Goal: Information Seeking & Learning: Compare options

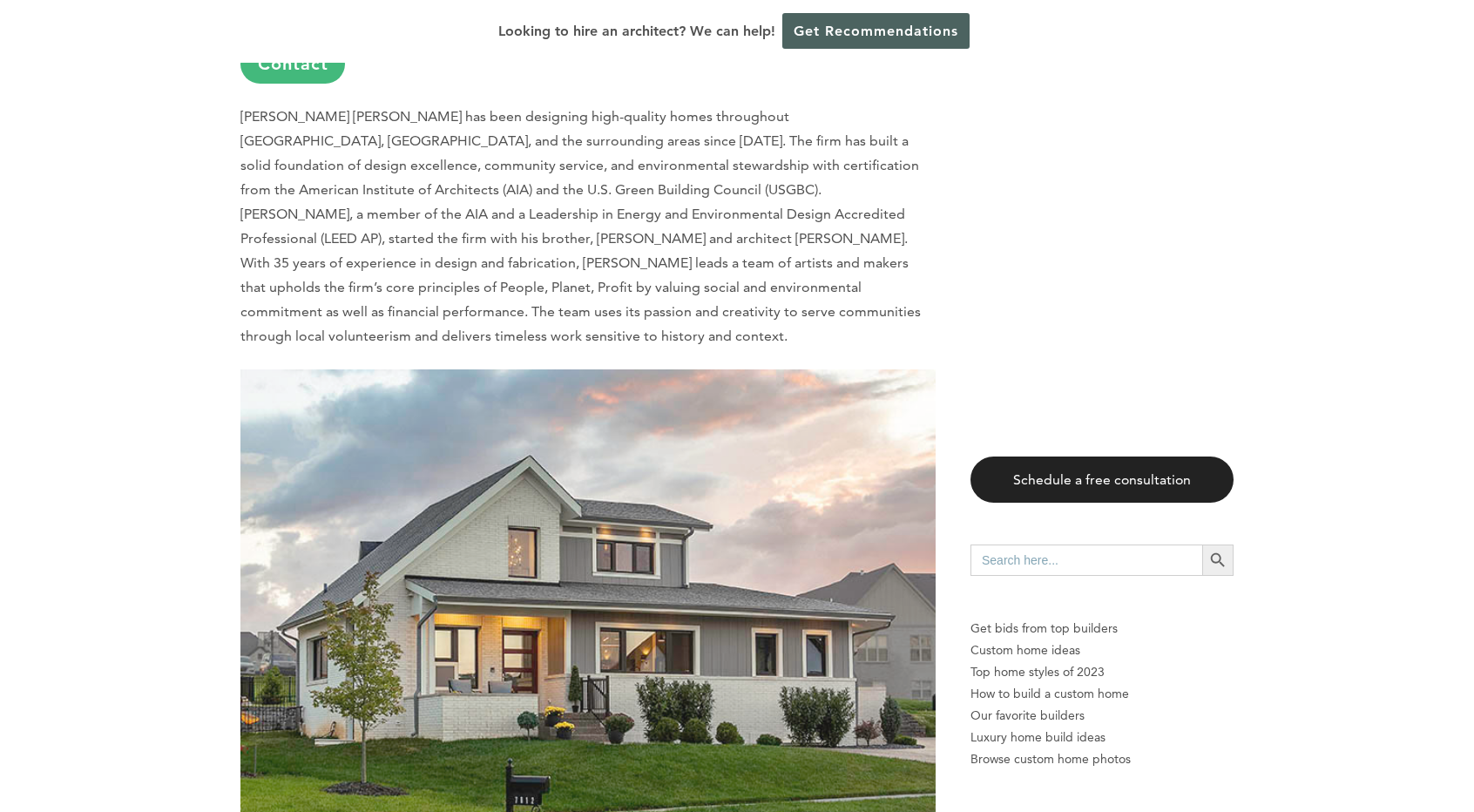
scroll to position [1305, 0]
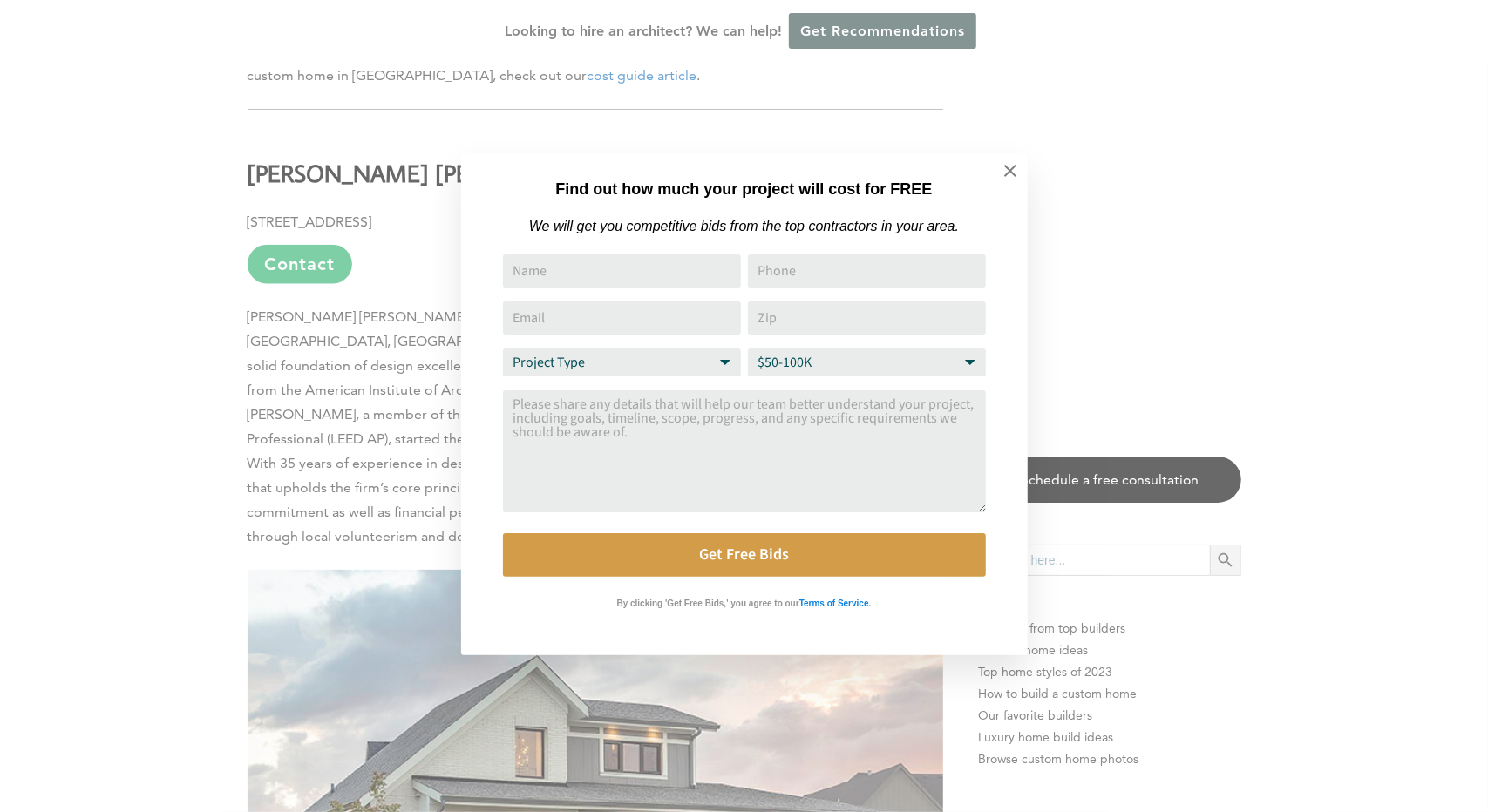
drag, startPoint x: 1477, startPoint y: 27, endPoint x: 1465, endPoint y: 74, distance: 48.5
click at [1465, 74] on div "Find out how much your project will cost for FREE We will get you competitive b…" at bounding box center [744, 406] width 1488 height 812
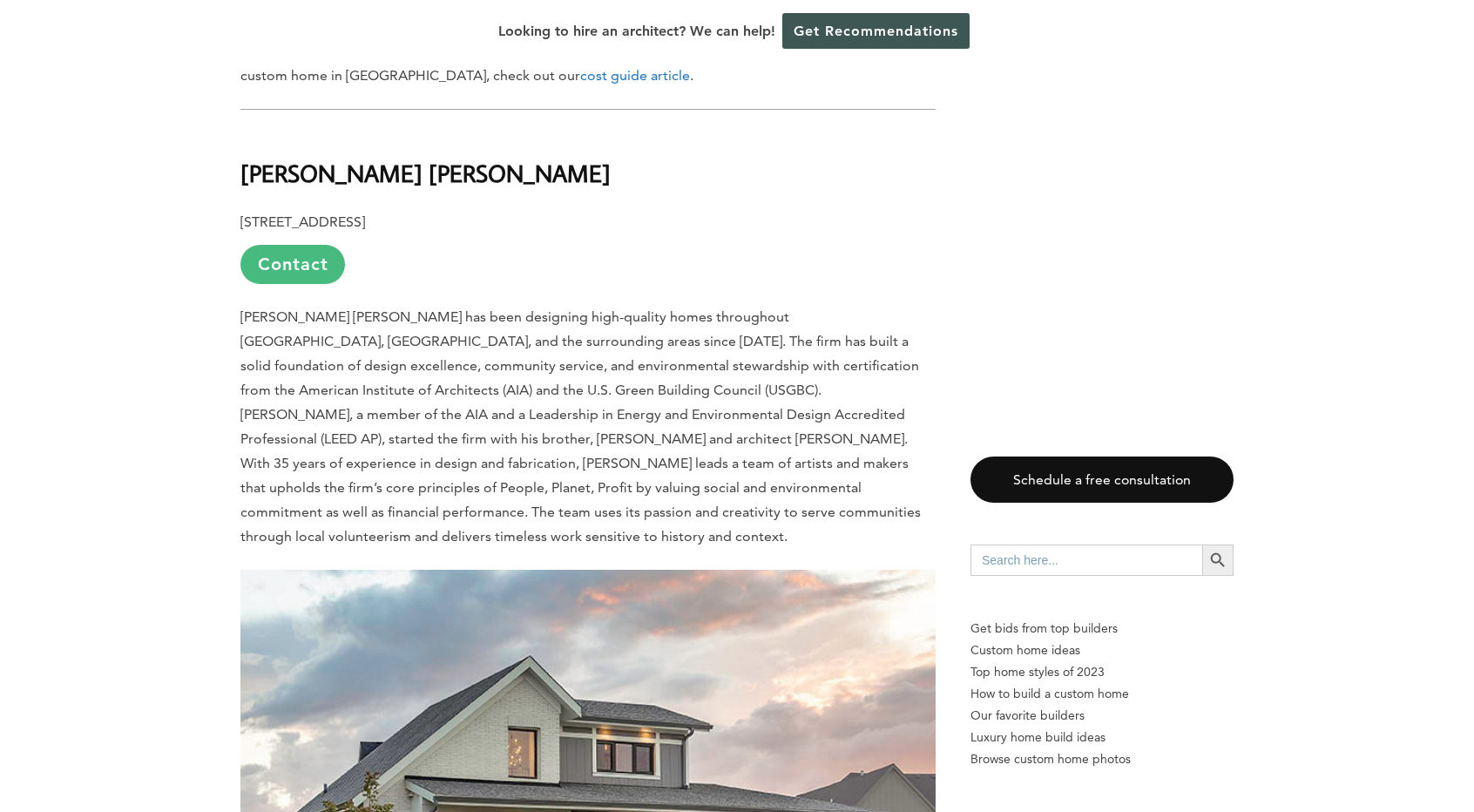
click at [317, 245] on link "Contact" at bounding box center [292, 264] width 105 height 39
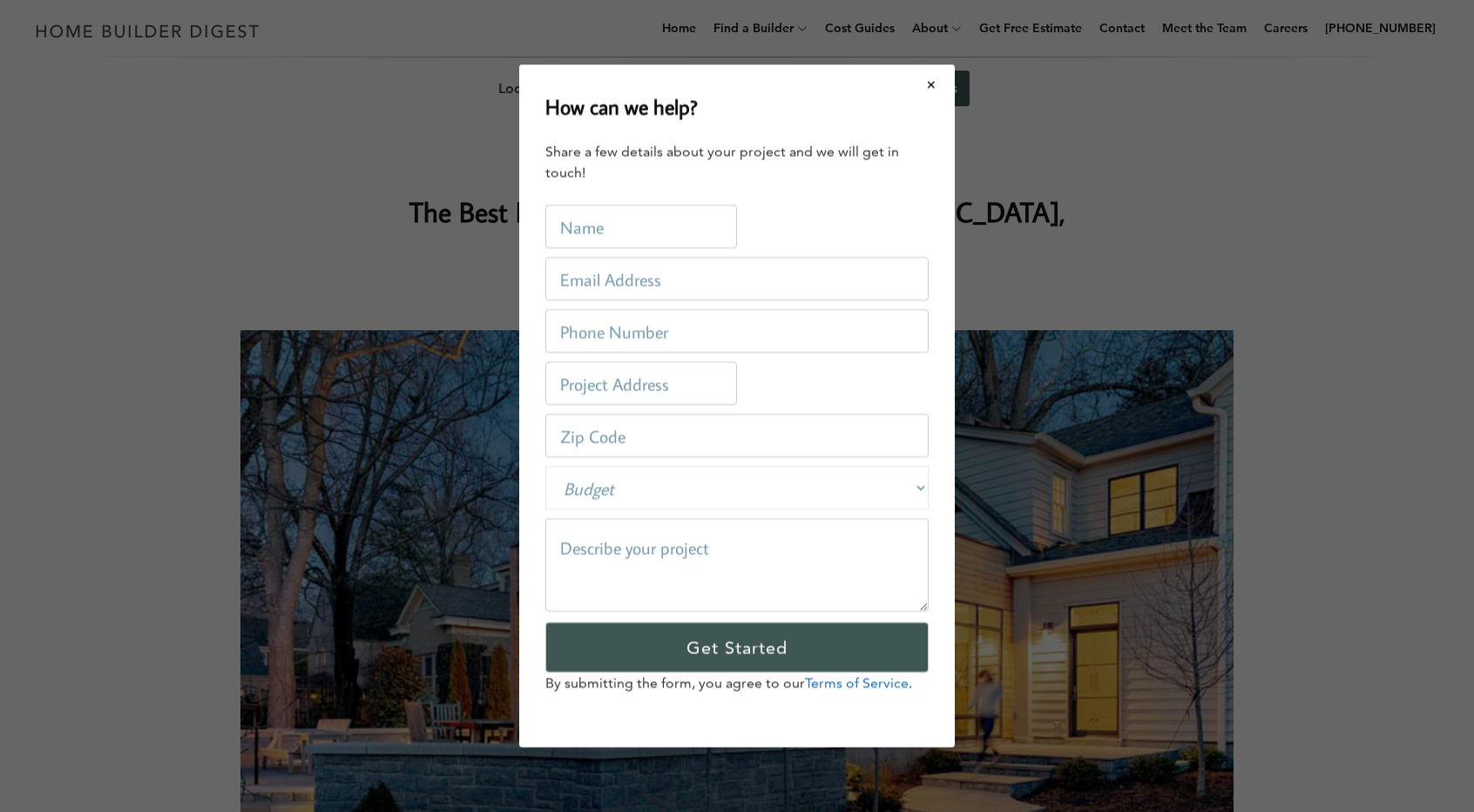
scroll to position [0, 0]
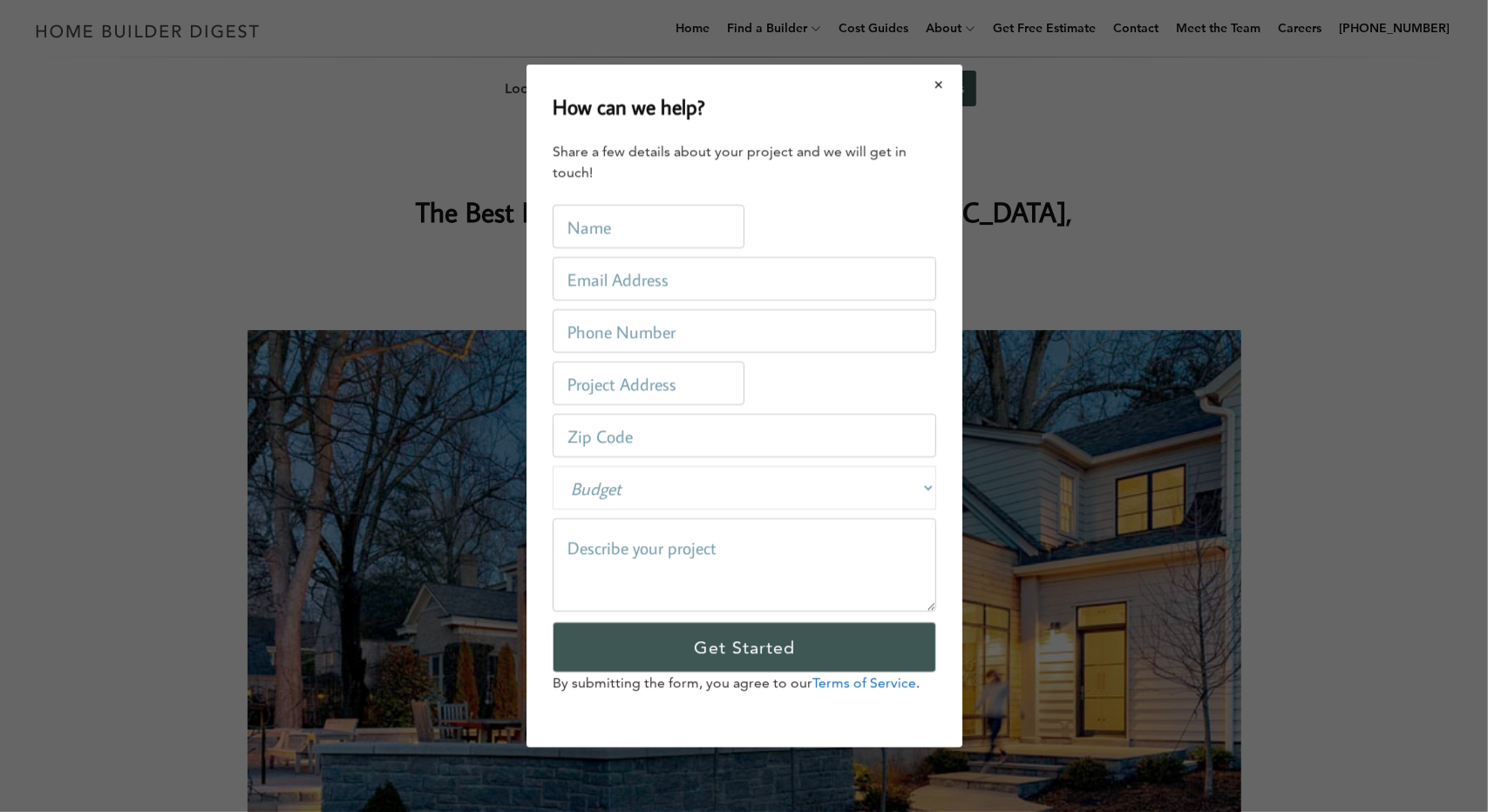
click at [940, 86] on button "Close modal" at bounding box center [939, 85] width 46 height 36
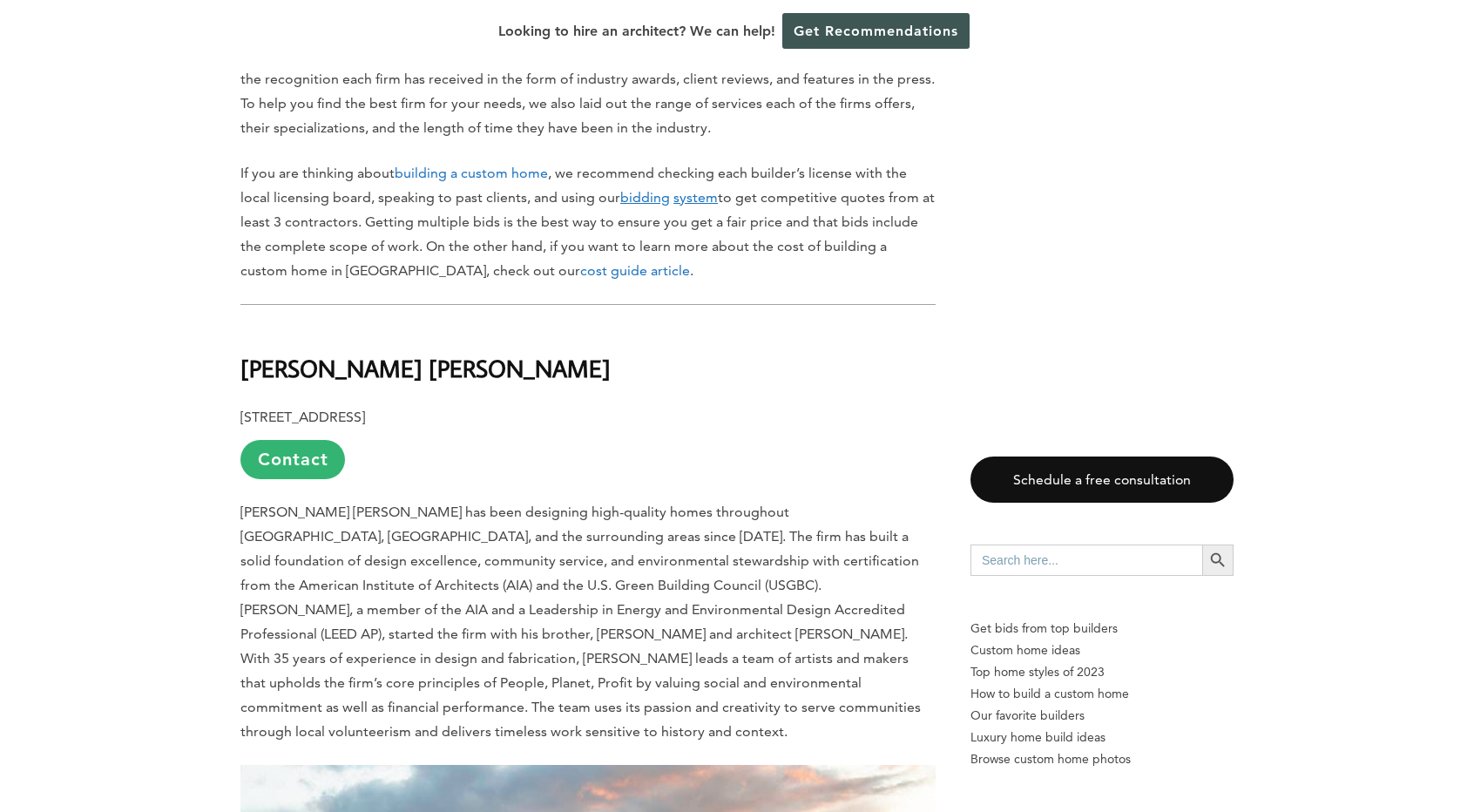
scroll to position [1132, 0]
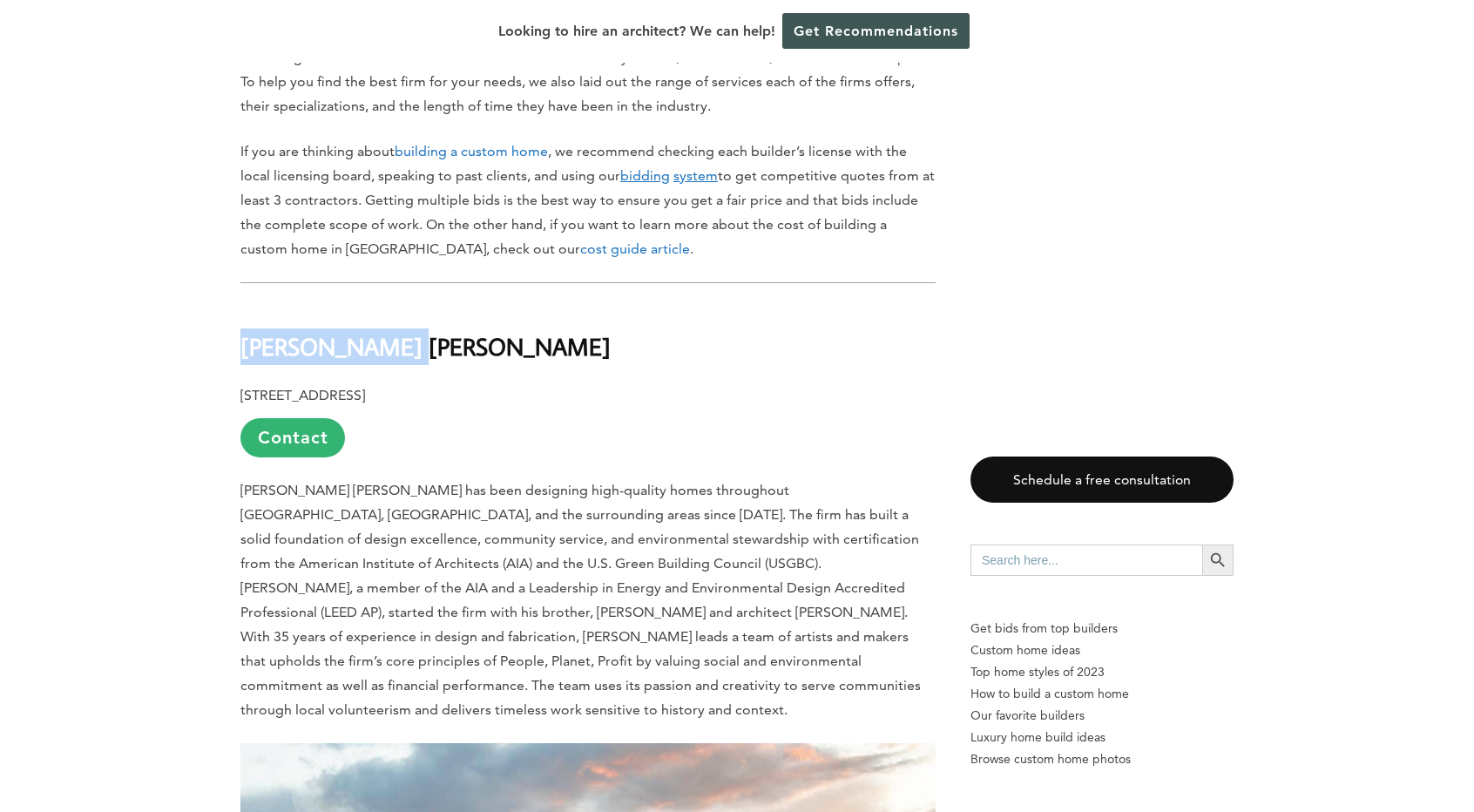
drag, startPoint x: 402, startPoint y: 295, endPoint x: 227, endPoint y: 290, distance: 175.1
copy b "[PERSON_NAME] [PERSON_NAME]"
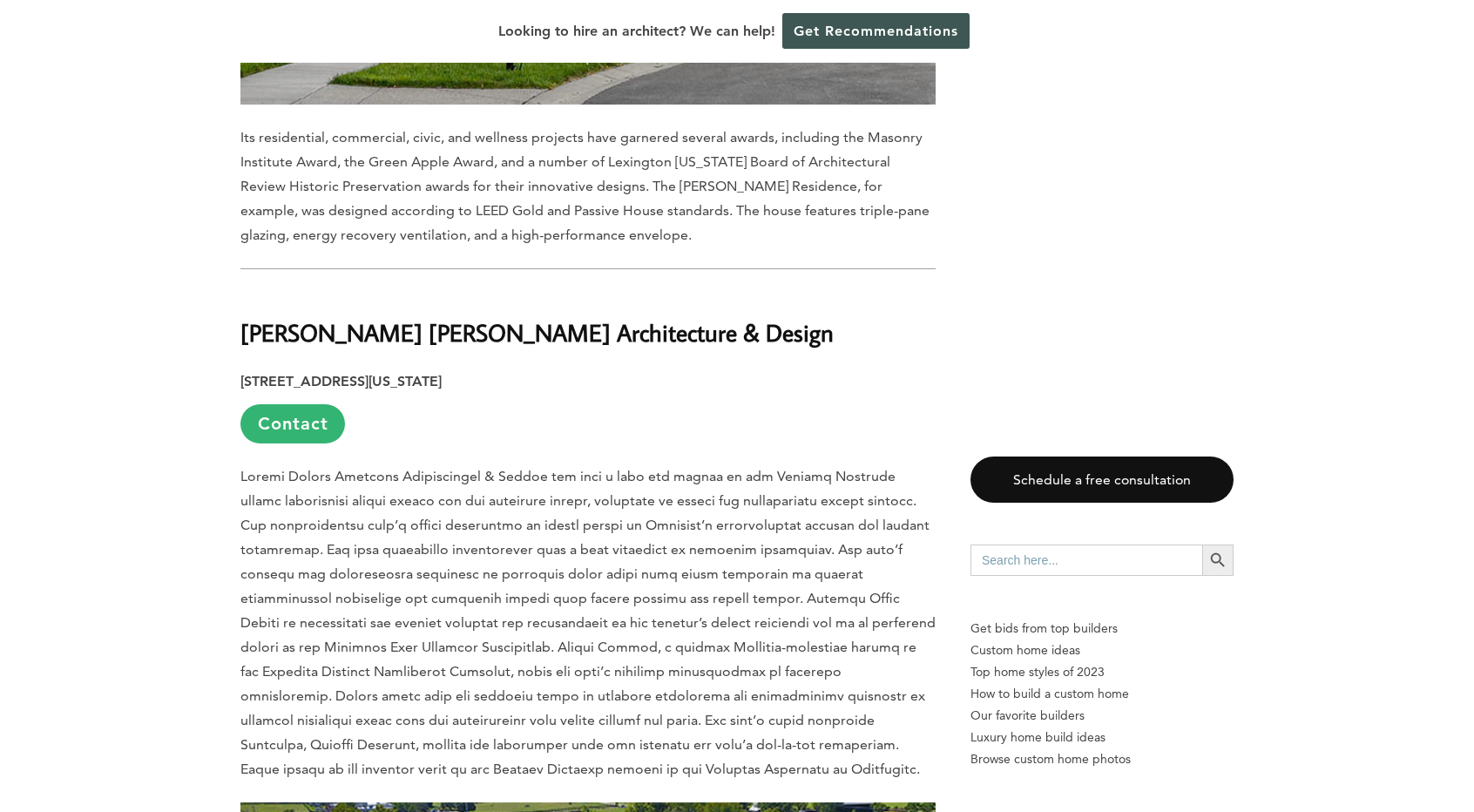
scroll to position [2319, 0]
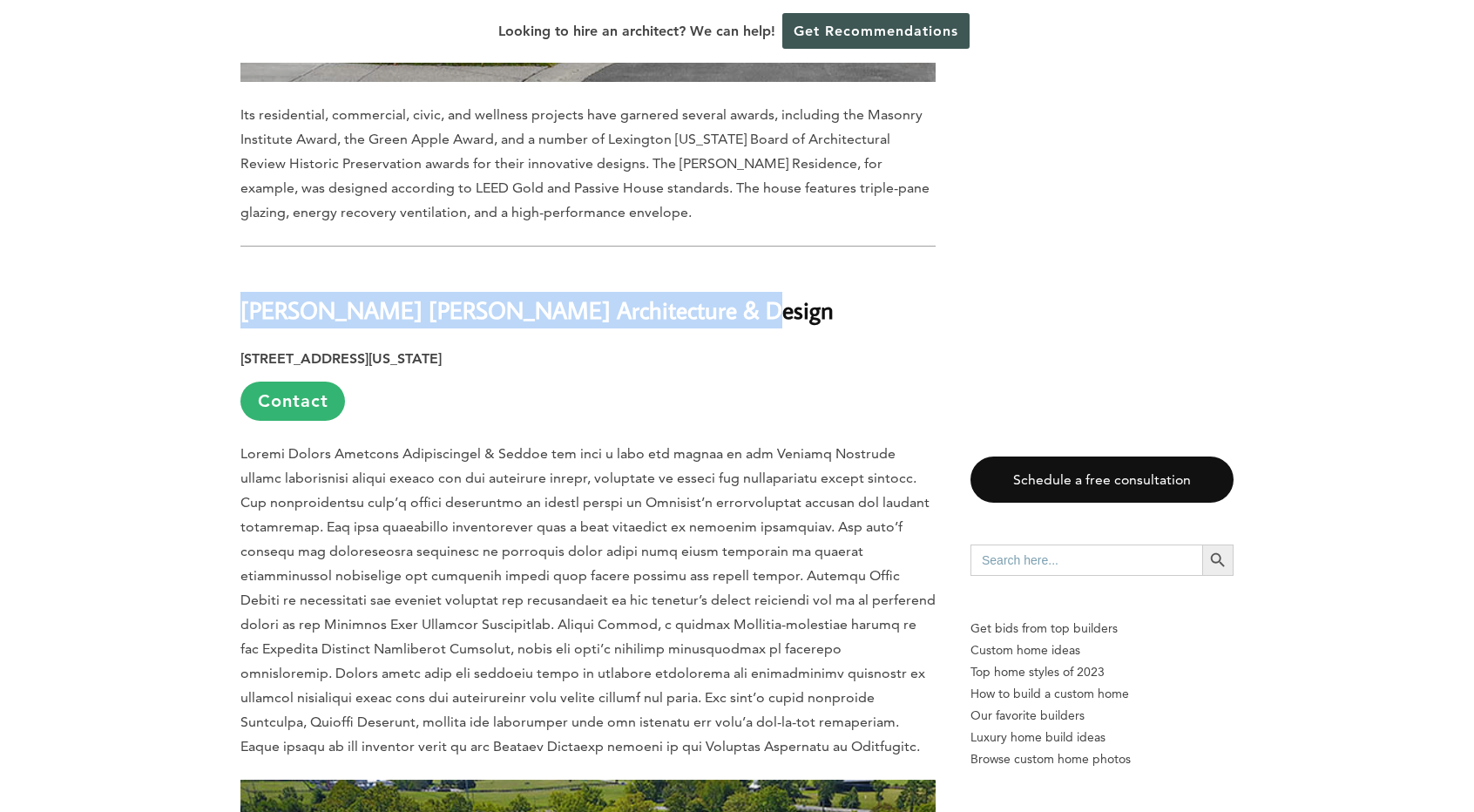
drag, startPoint x: 709, startPoint y: 243, endPoint x: 195, endPoint y: 239, distance: 514.0
copy b "[PERSON_NAME] [PERSON_NAME] Architecture & Design"
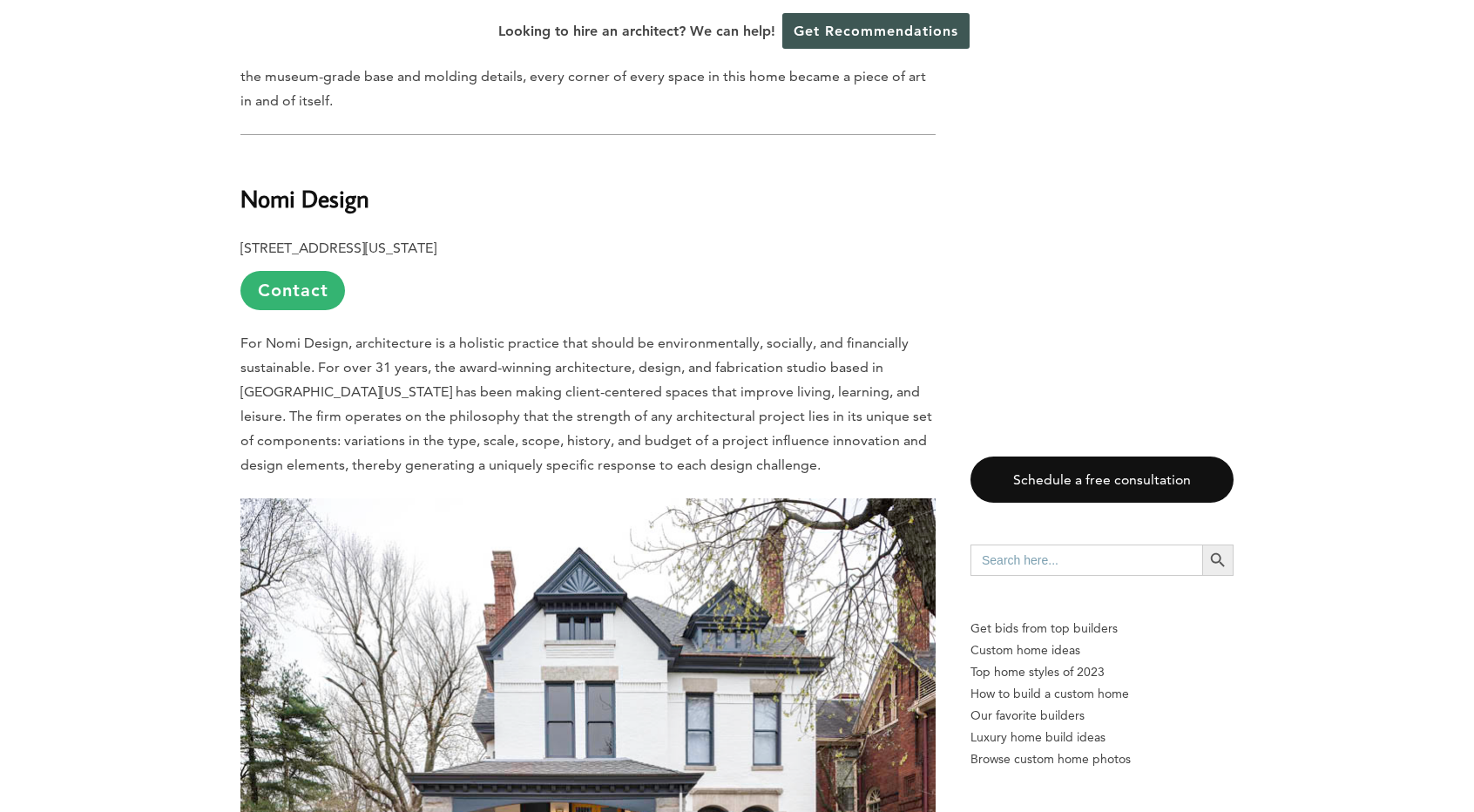
scroll to position [4767, 0]
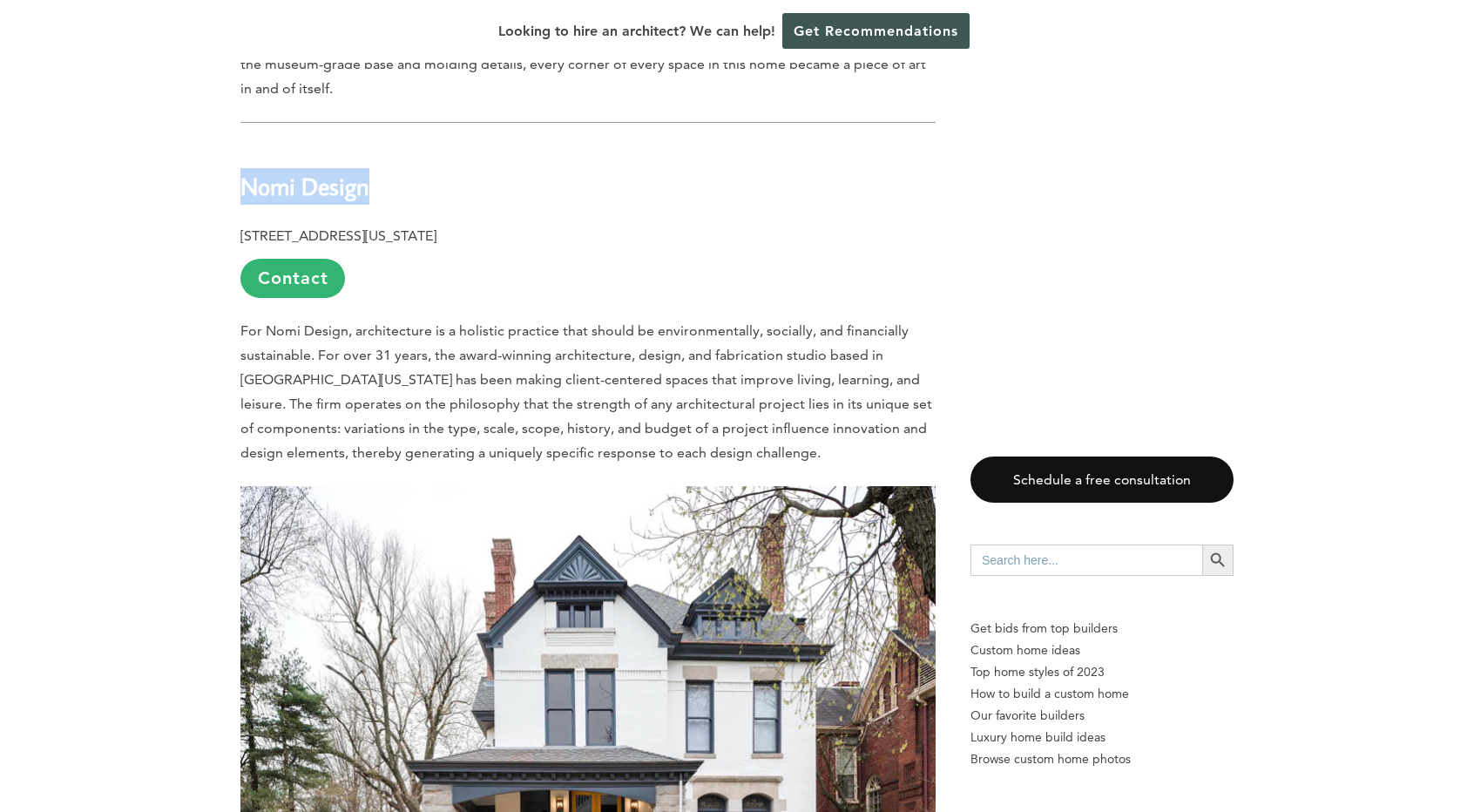
drag, startPoint x: 366, startPoint y: 76, endPoint x: 230, endPoint y: 70, distance: 136.1
copy b "Nomi Design"
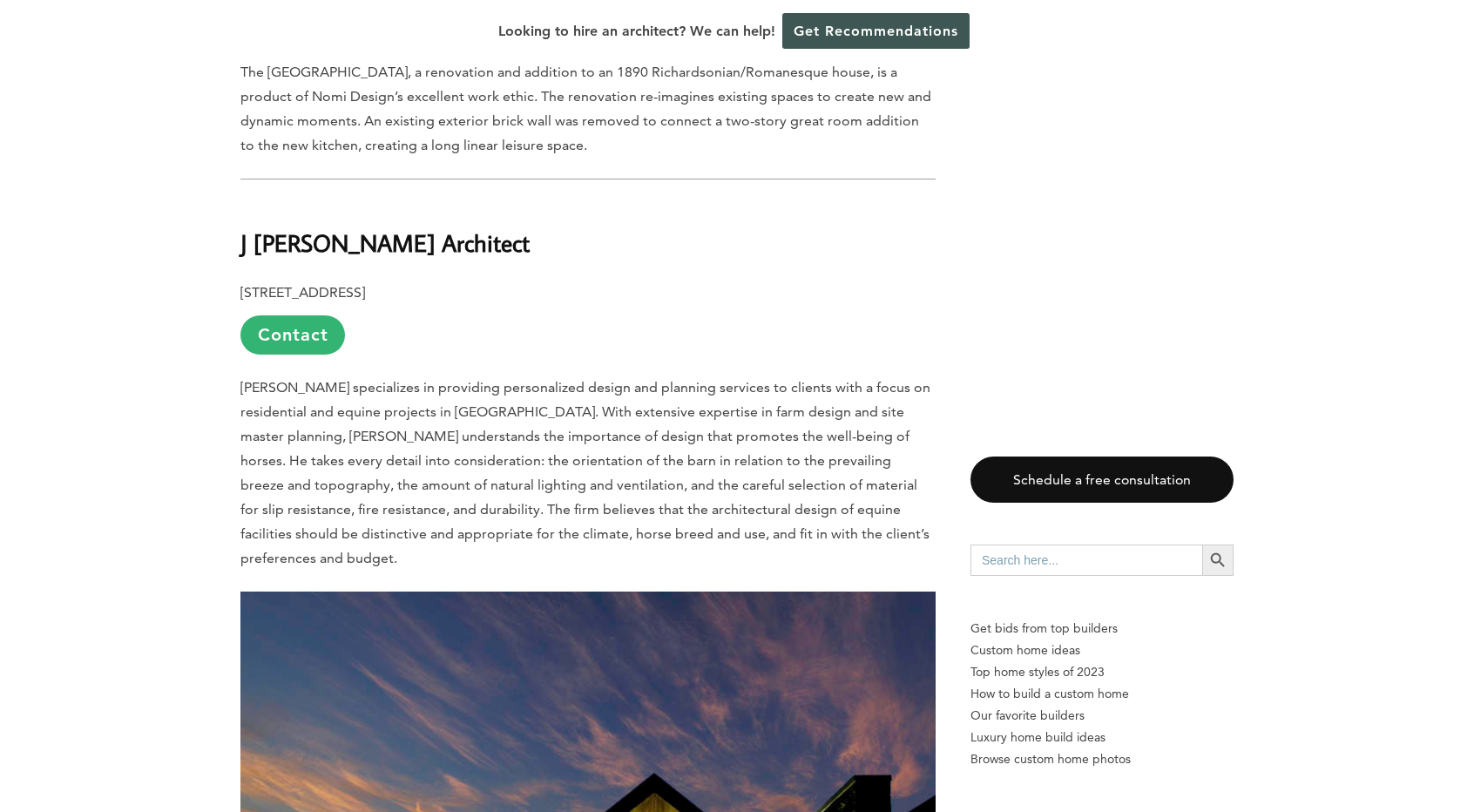
scroll to position [5843, 0]
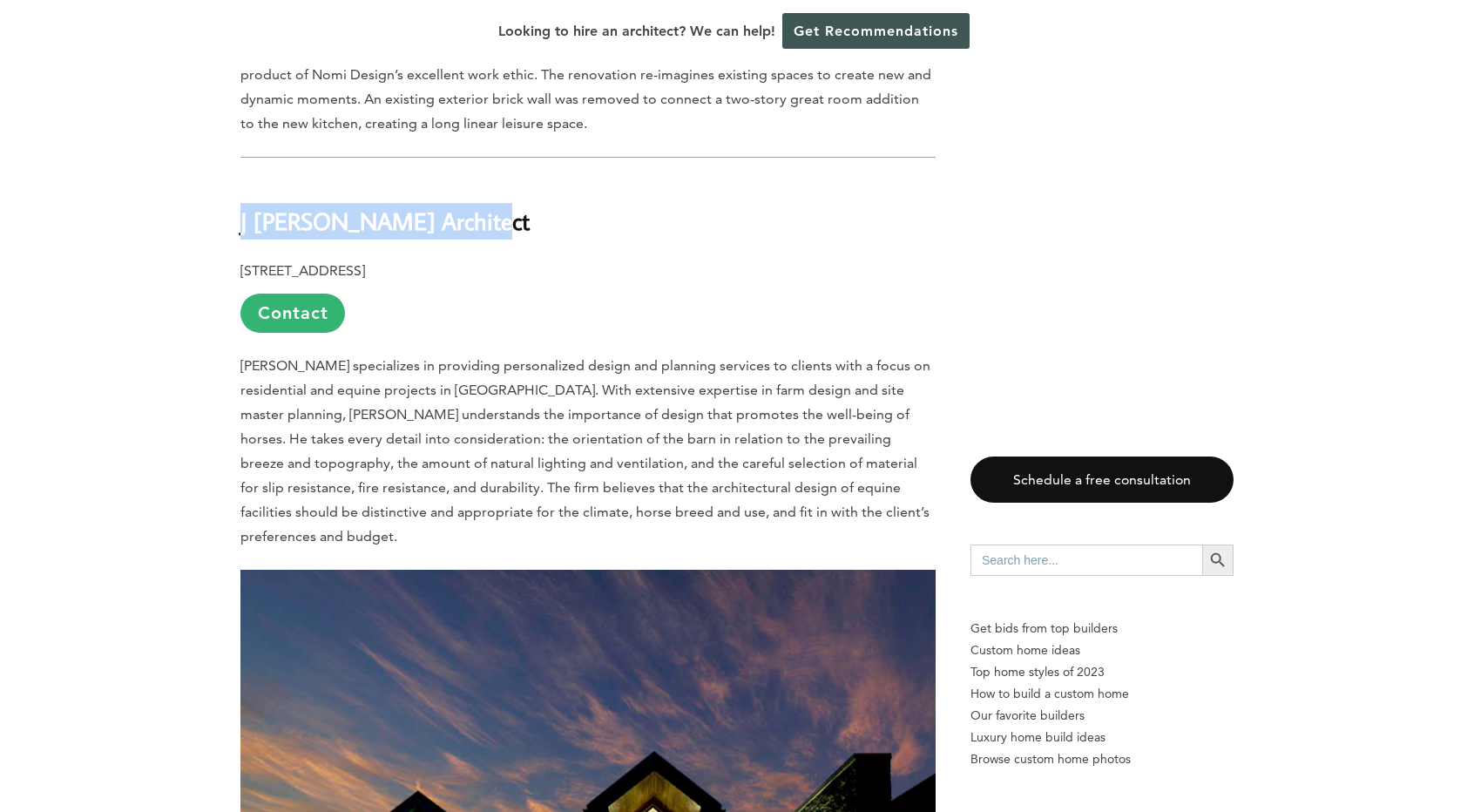
drag, startPoint x: 470, startPoint y: 109, endPoint x: 225, endPoint y: 111, distance: 245.0
copy b "J [PERSON_NAME] Architect"
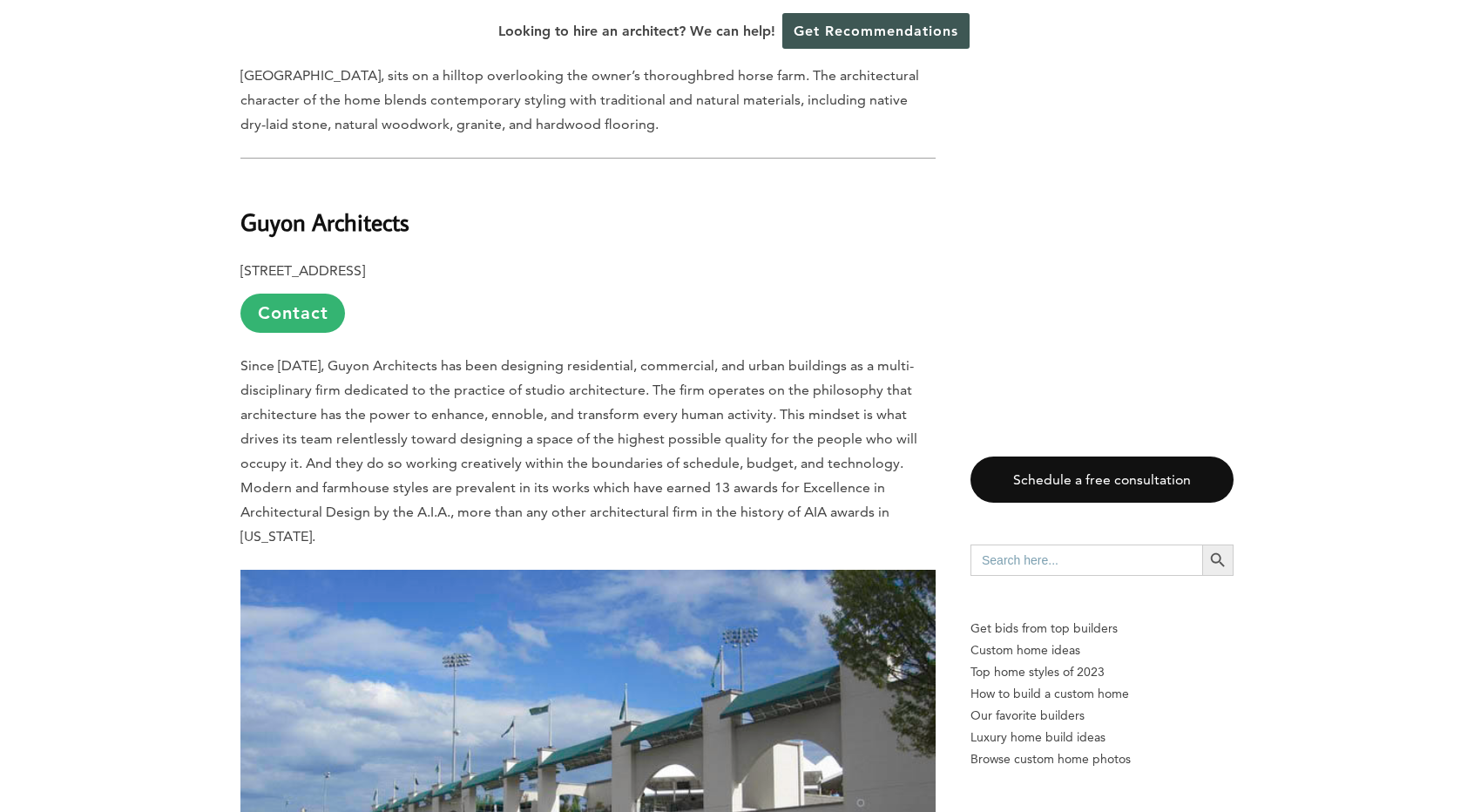
scroll to position [7042, 0]
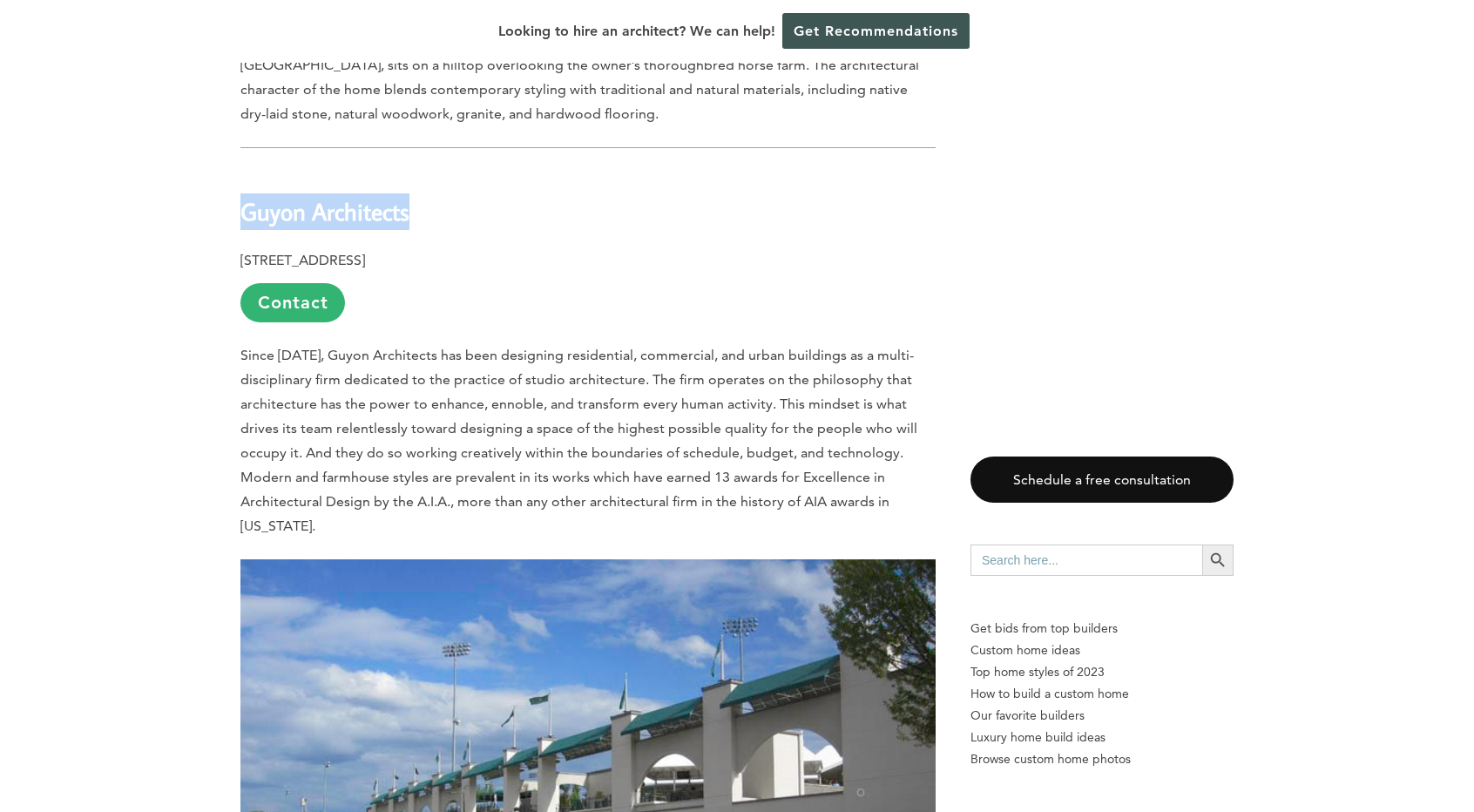
drag, startPoint x: 412, startPoint y: 71, endPoint x: 226, endPoint y: 69, distance: 186.0
click at [226, 69] on div "Last updated on [DATE] 10:16 am Surrounded by rolling hills and horse farms, [G…" at bounding box center [737, 758] width 1049 height 13709
copy b "Guyon Architects"
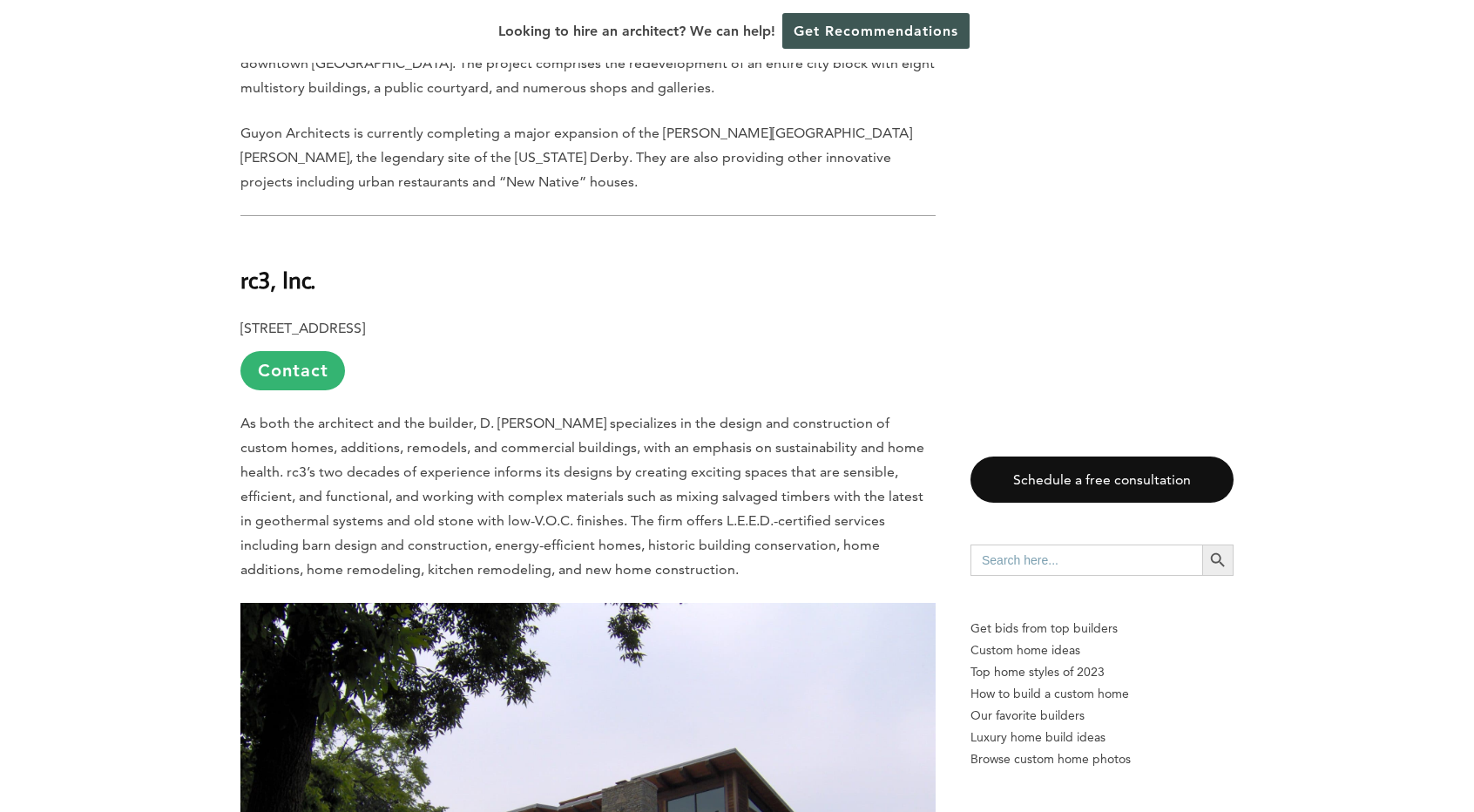
scroll to position [8164, 0]
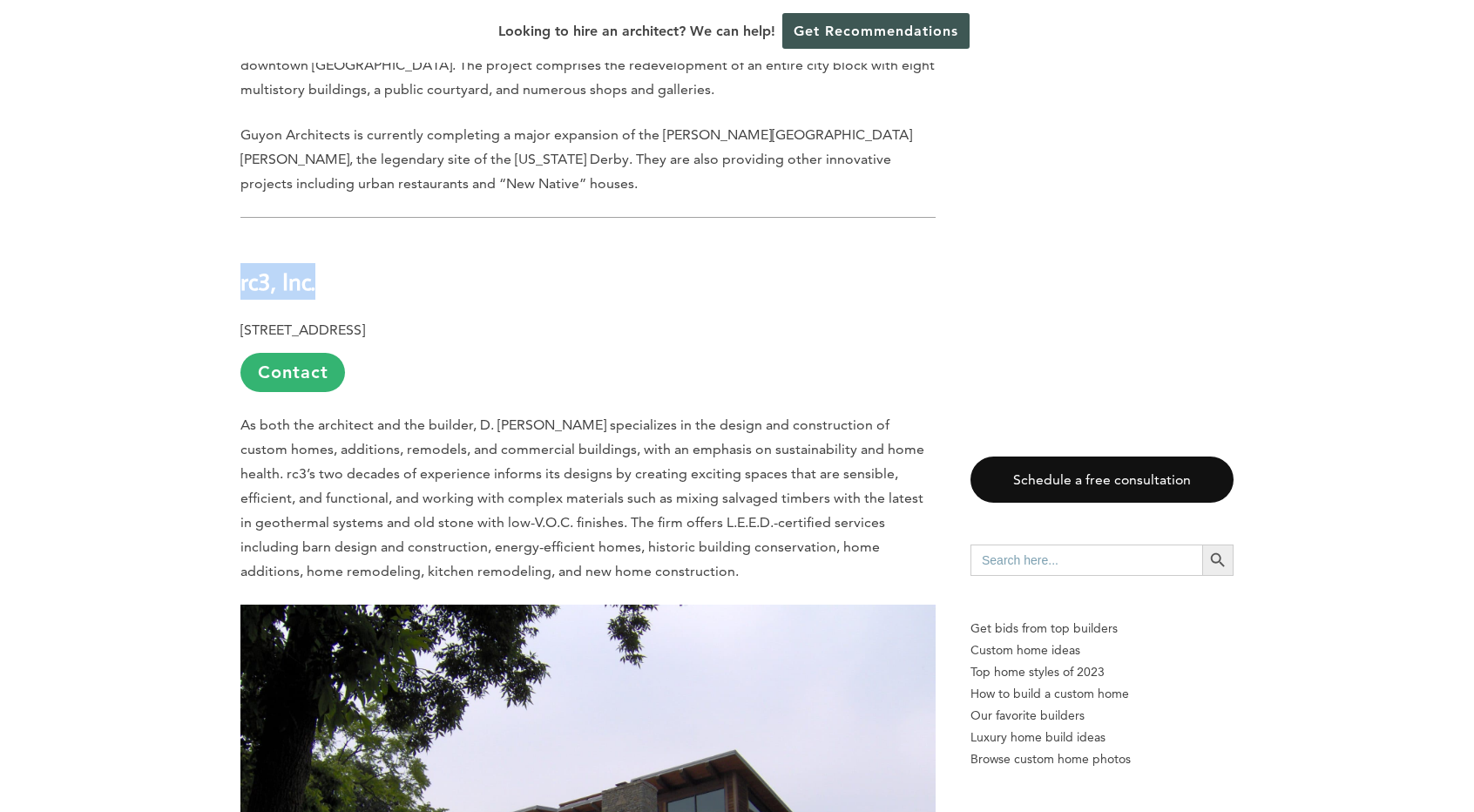
drag, startPoint x: 330, startPoint y: 132, endPoint x: 198, endPoint y: 146, distance: 132.7
copy b "rc3, Inc."
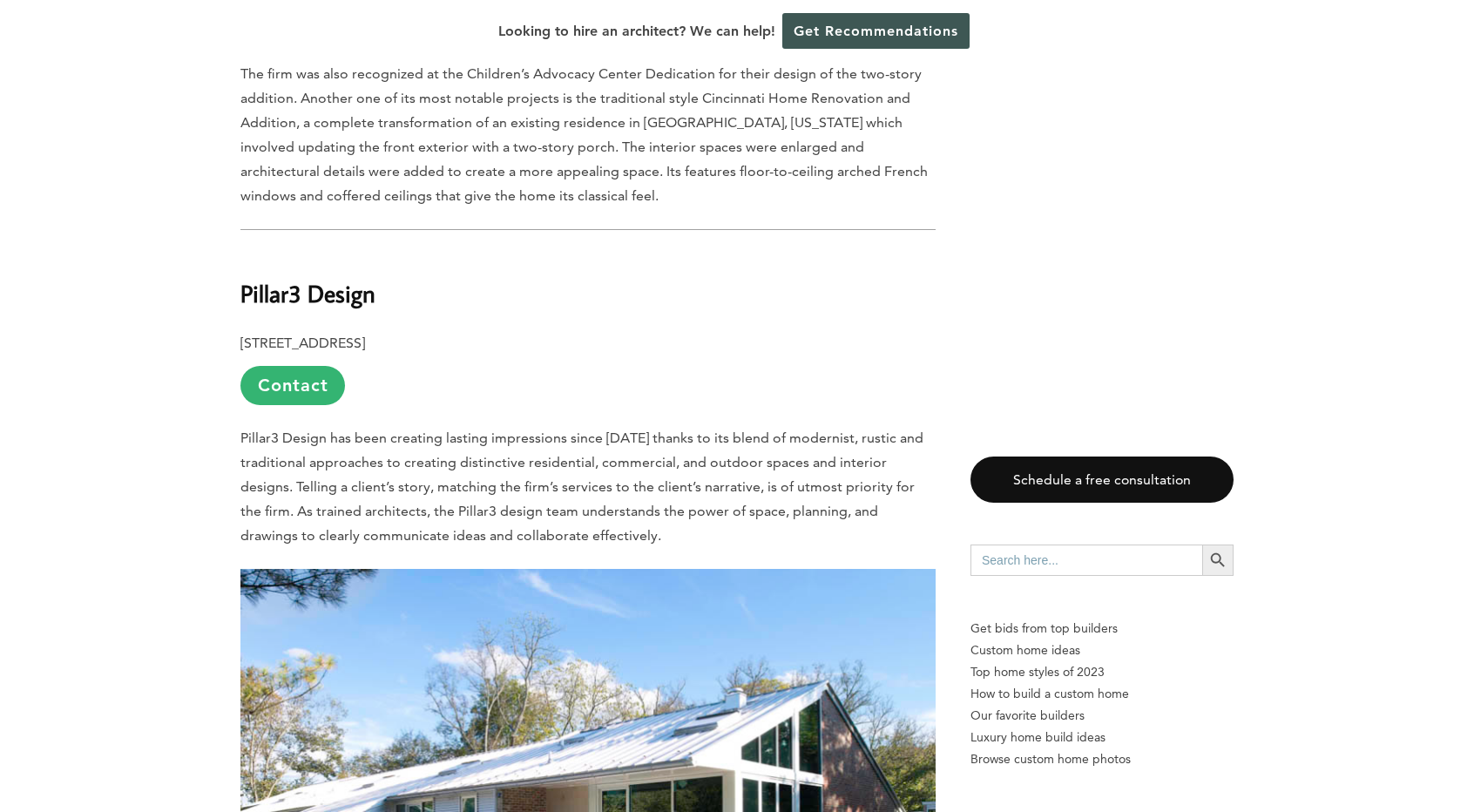
scroll to position [10187, 0]
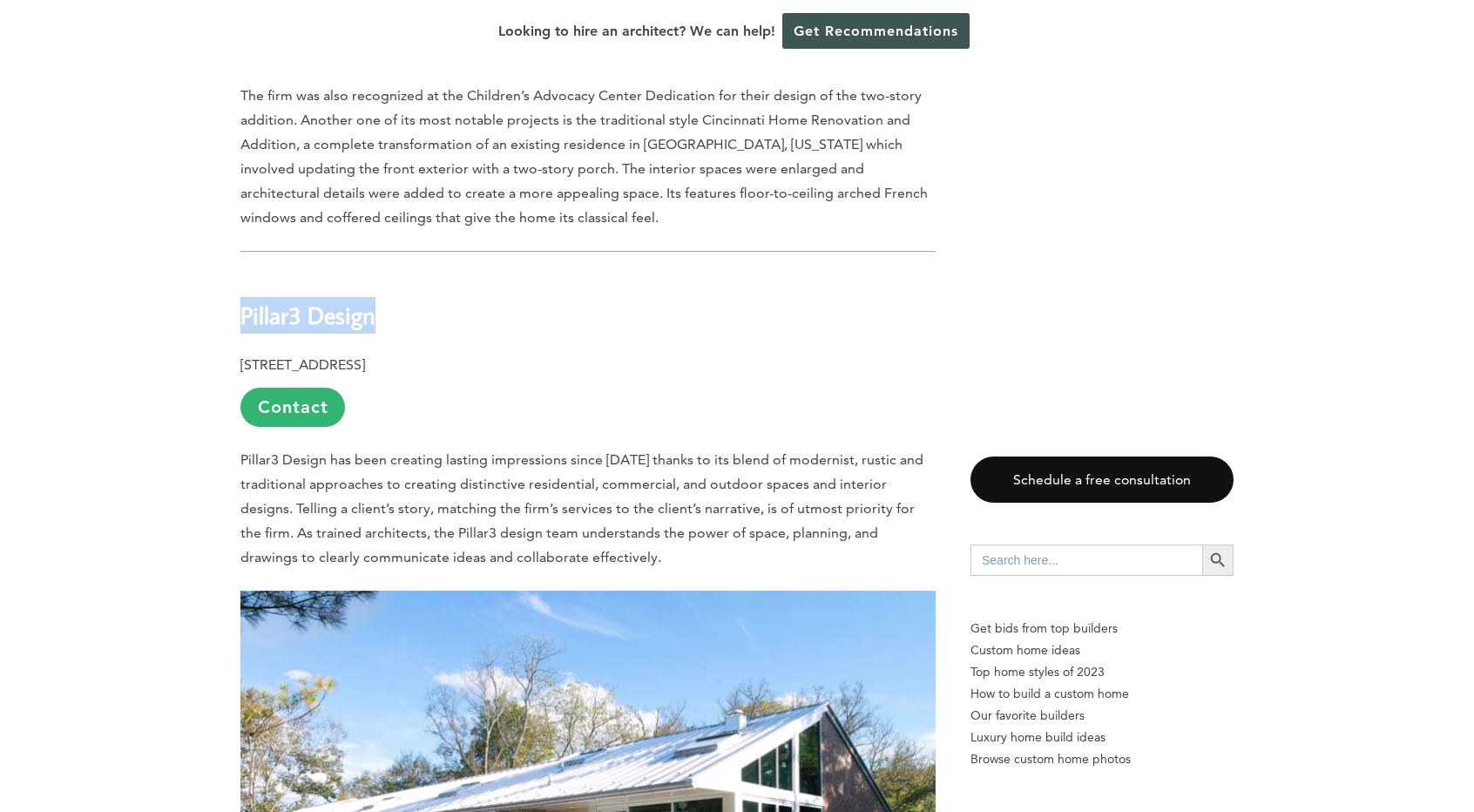
drag, startPoint x: 371, startPoint y: 149, endPoint x: 224, endPoint y: 135, distance: 147.7
copy b "Pillar3 Design"
